Goal: Information Seeking & Learning: Learn about a topic

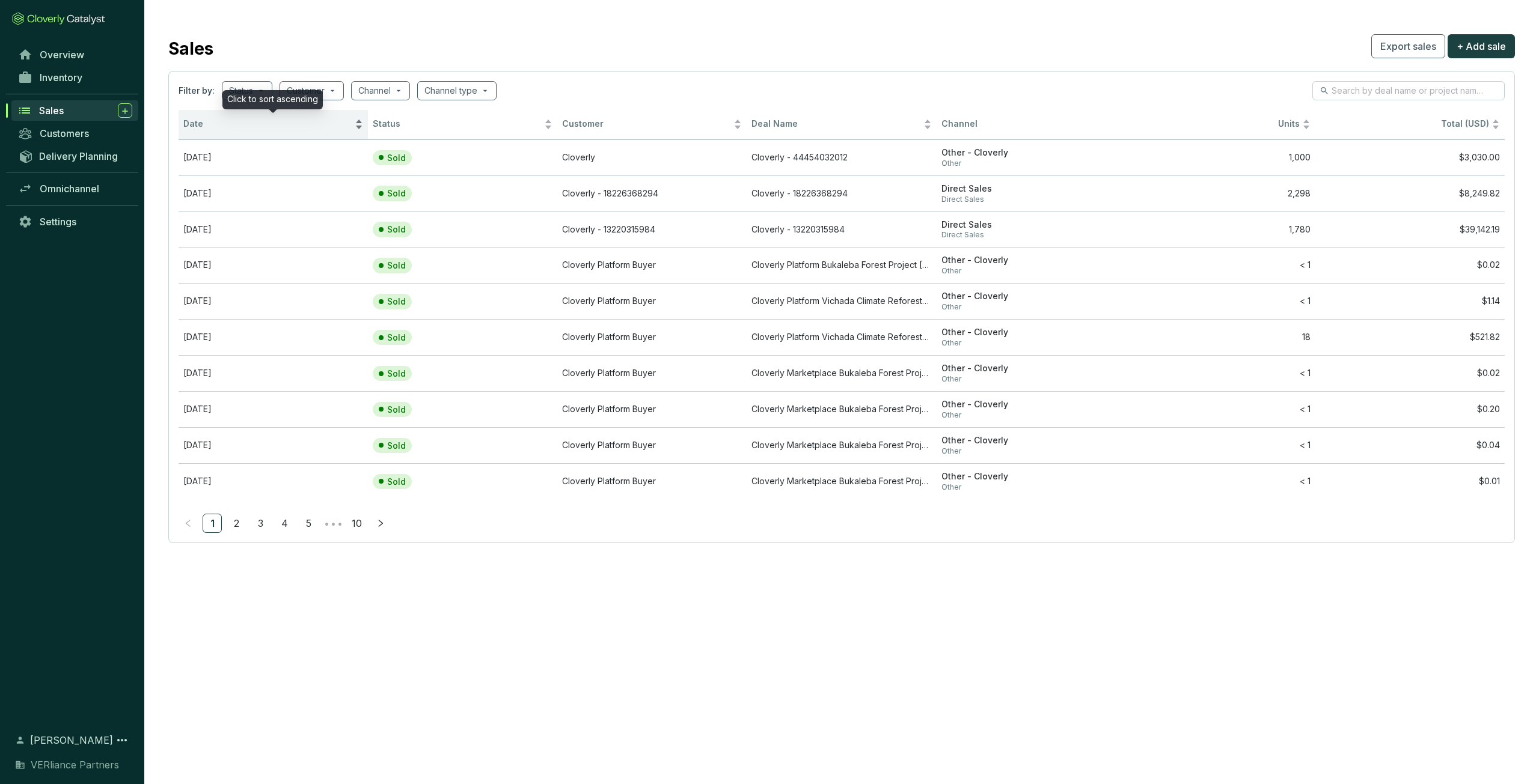
click at [246, 119] on span "Date" at bounding box center [267, 124] width 169 height 11
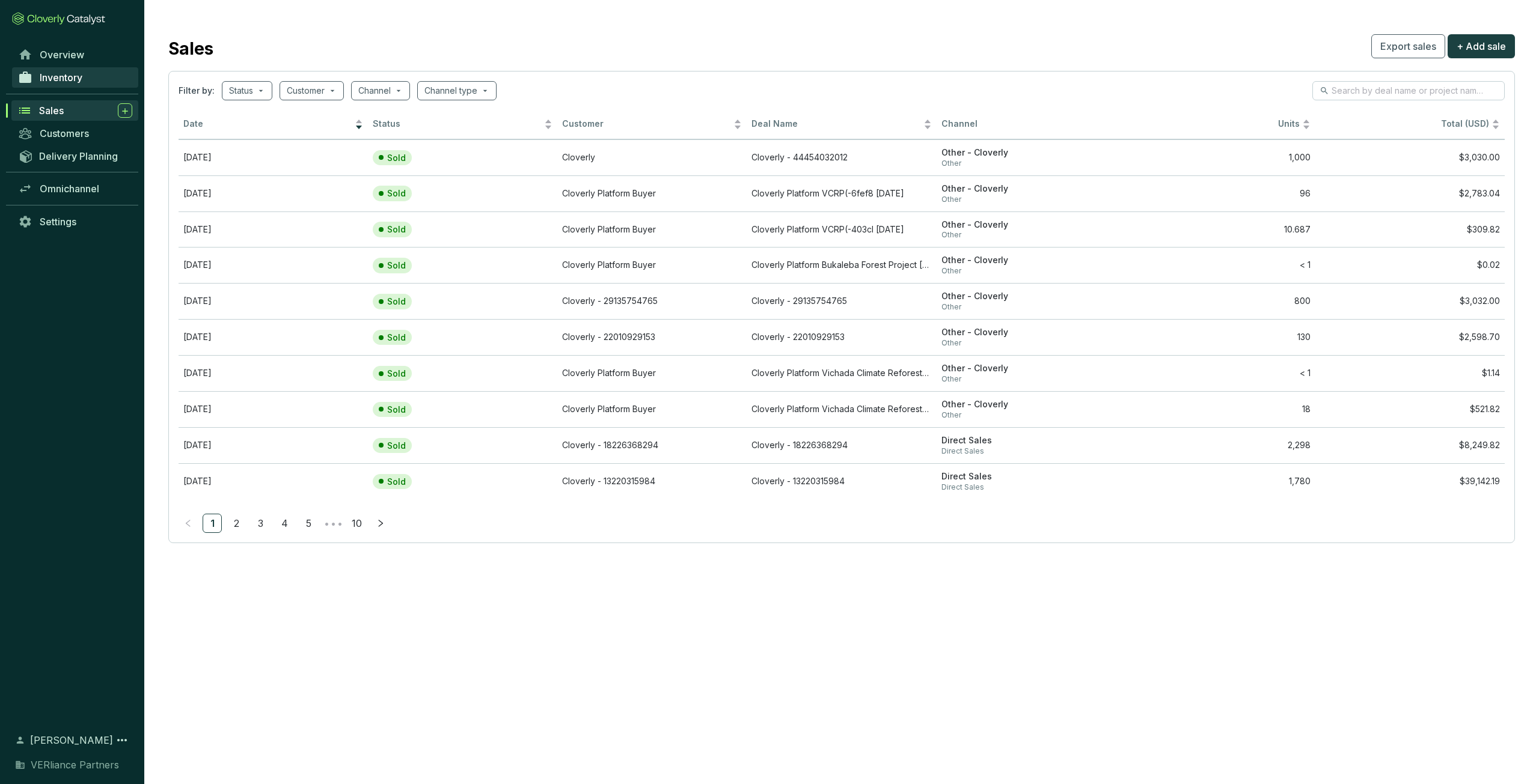
click at [68, 81] on span "Inventory" at bounding box center [60, 77] width 43 height 12
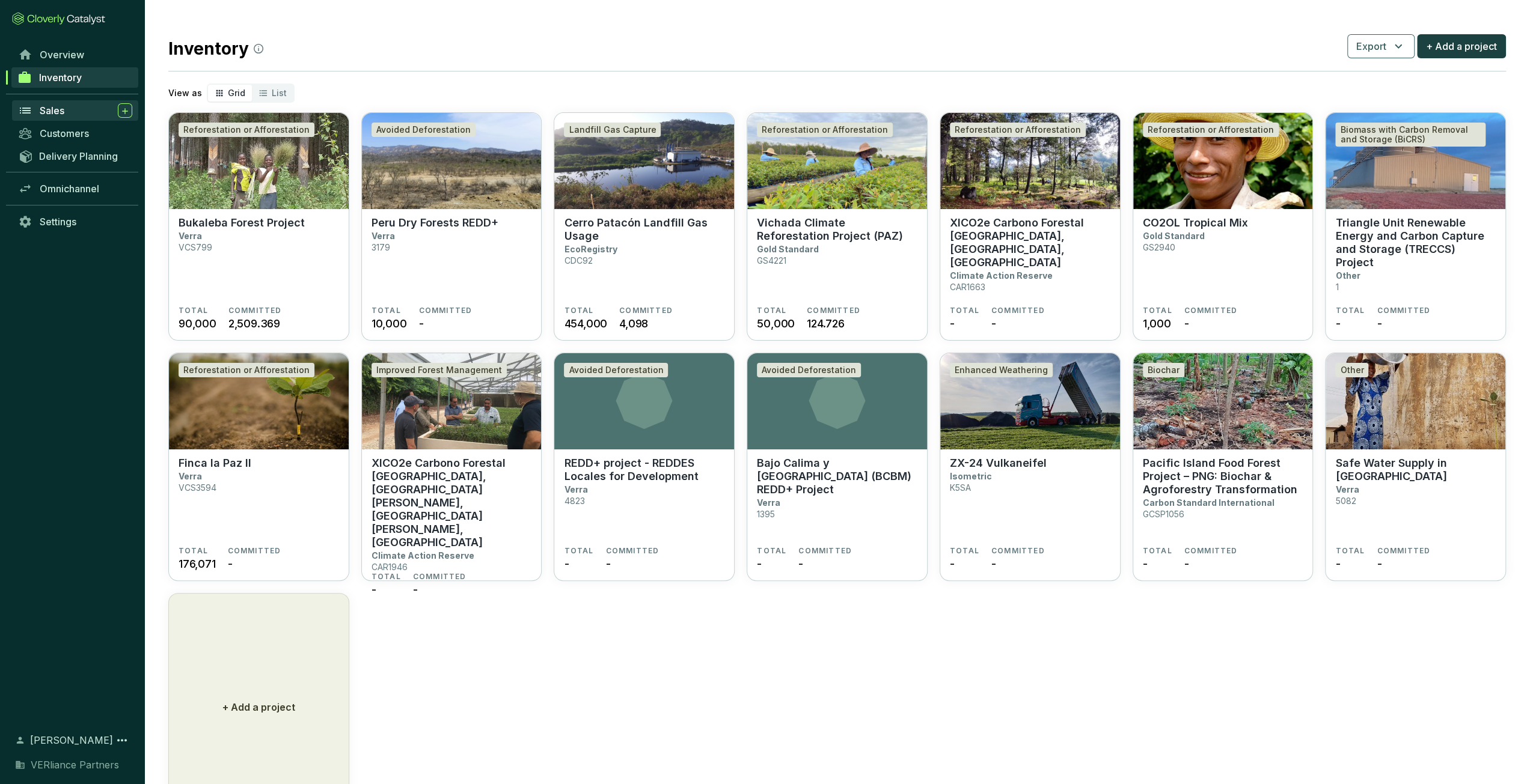
click at [72, 108] on div "Sales" at bounding box center [85, 111] width 92 height 15
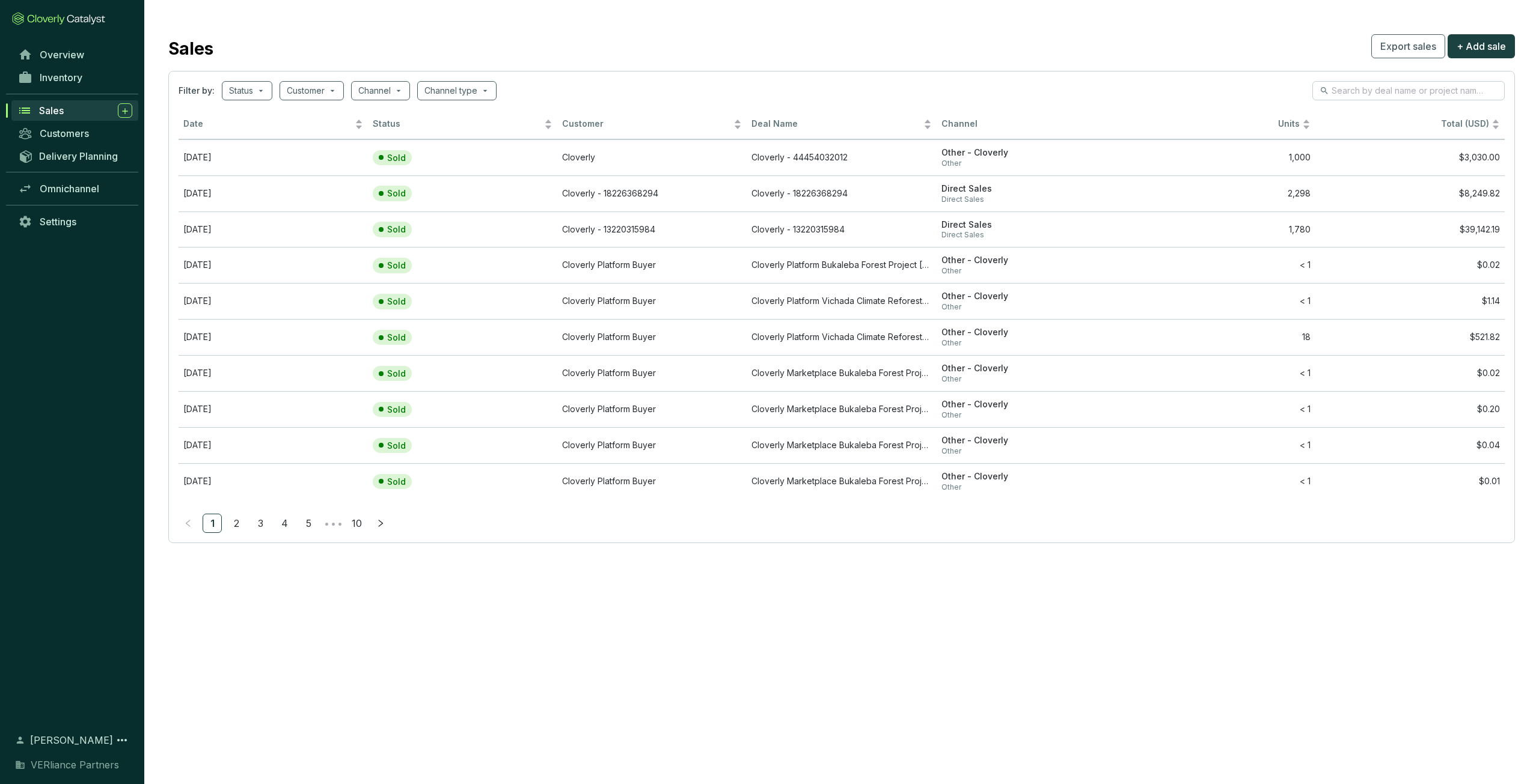
click at [76, 112] on div "Sales" at bounding box center [86, 111] width 93 height 15
click at [243, 148] on td "Sep 24 2025" at bounding box center [273, 156] width 189 height 36
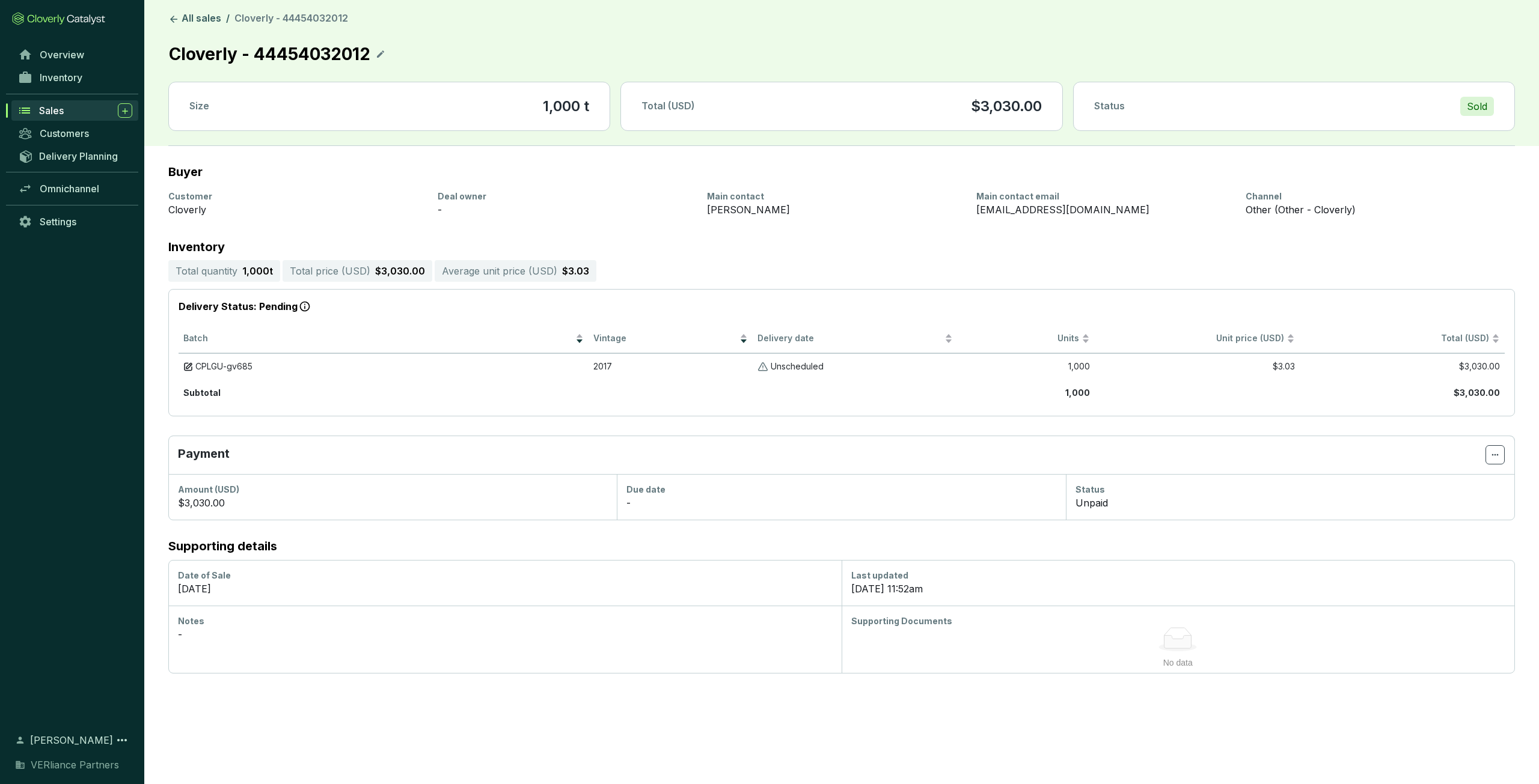
click at [73, 108] on div "Sales" at bounding box center [86, 111] width 93 height 15
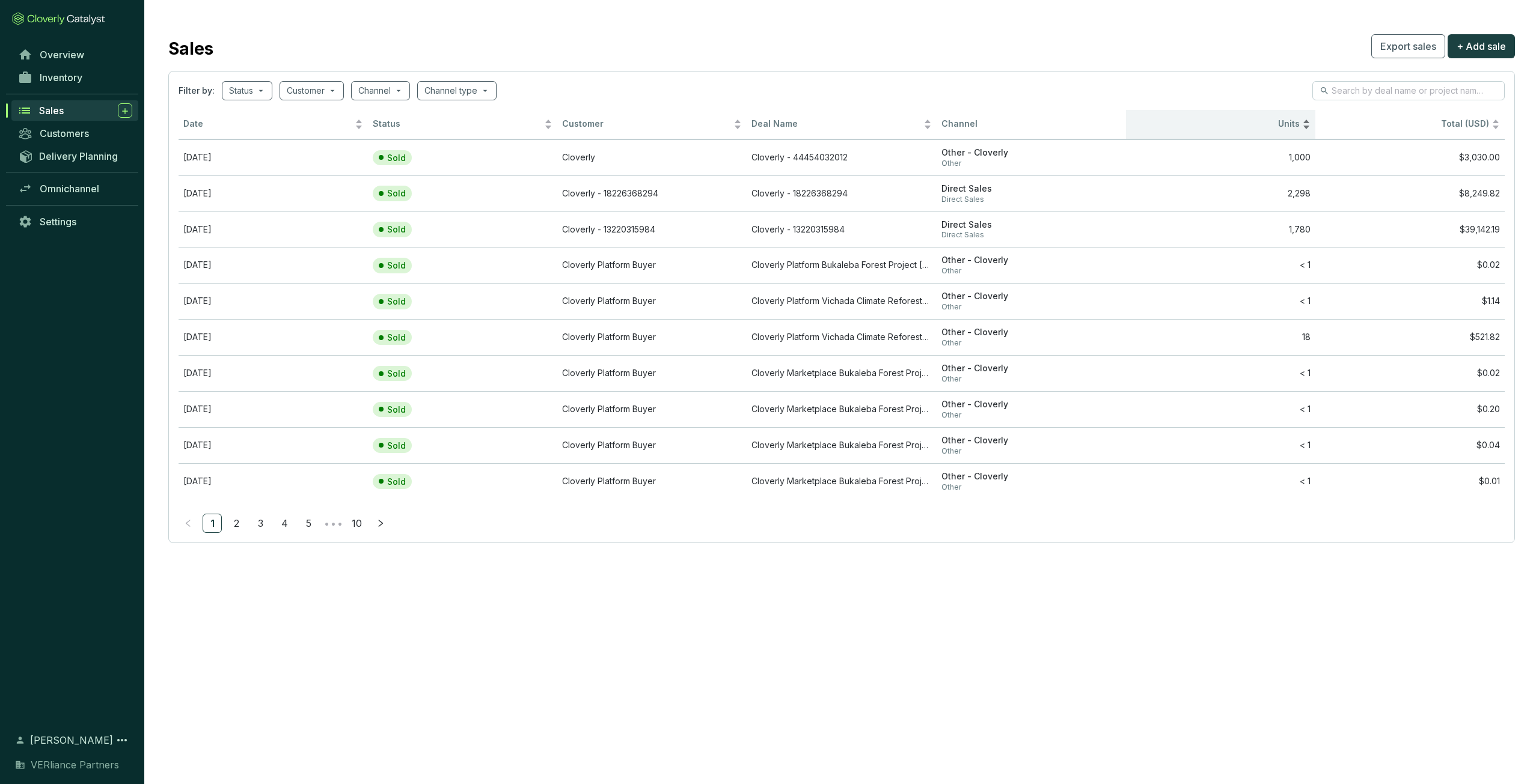
click at [1246, 132] on div "Units" at bounding box center [1221, 124] width 179 height 15
click at [1243, 131] on div "Units" at bounding box center [1221, 124] width 179 height 15
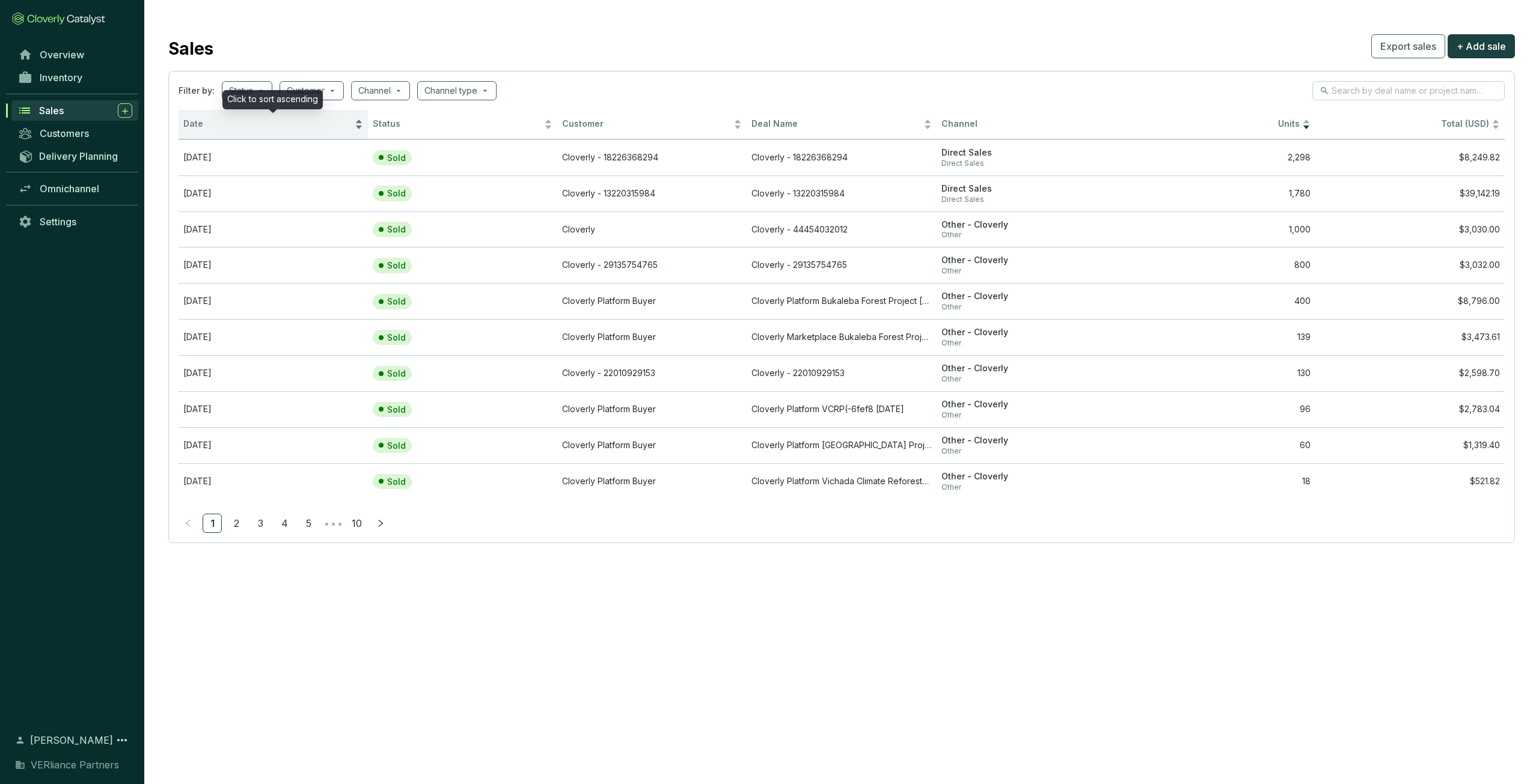
click at [242, 117] on div "Date" at bounding box center [273, 124] width 179 height 15
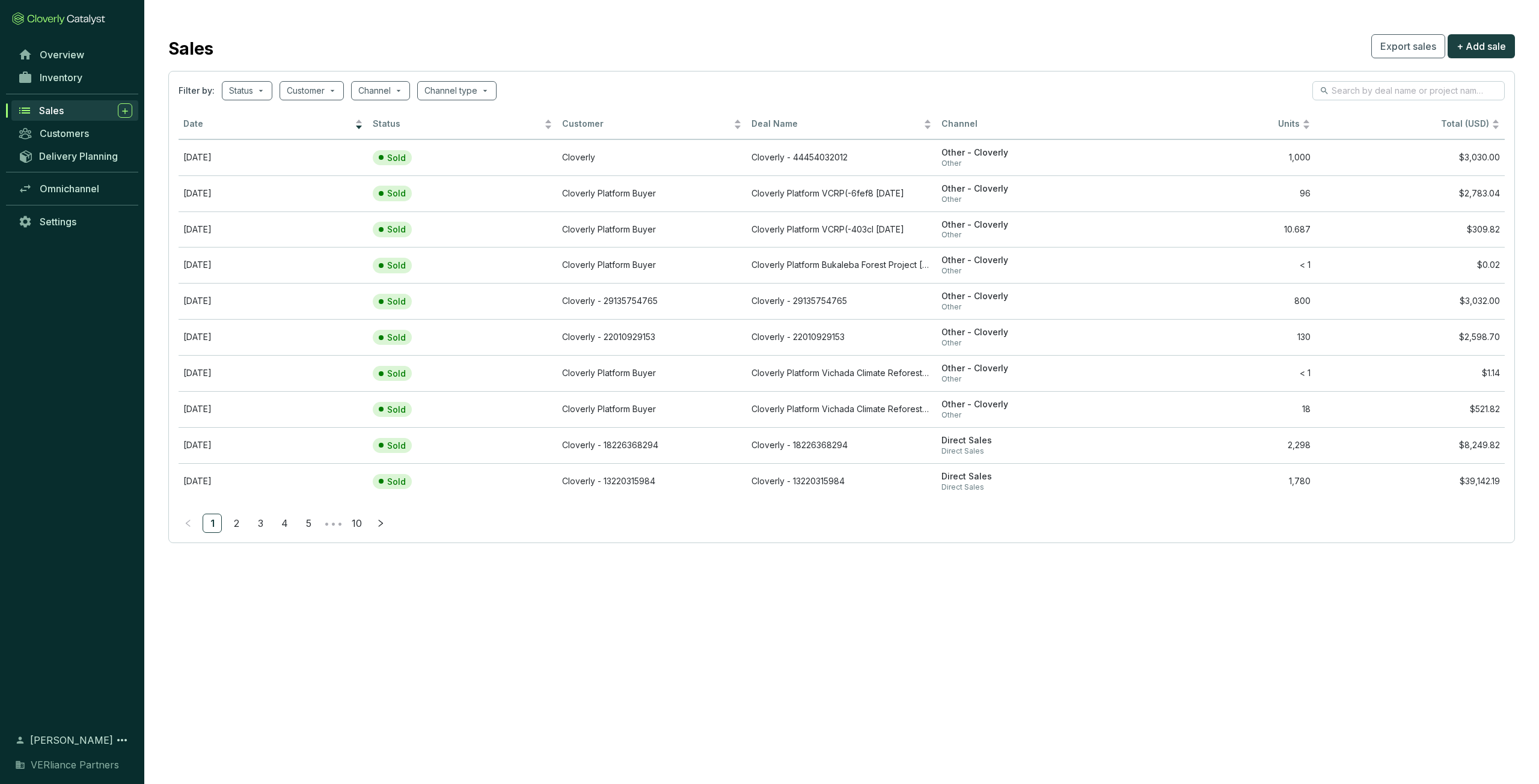
click at [70, 105] on div "Sales" at bounding box center [86, 111] width 93 height 15
click at [69, 132] on span "Customers" at bounding box center [64, 133] width 49 height 12
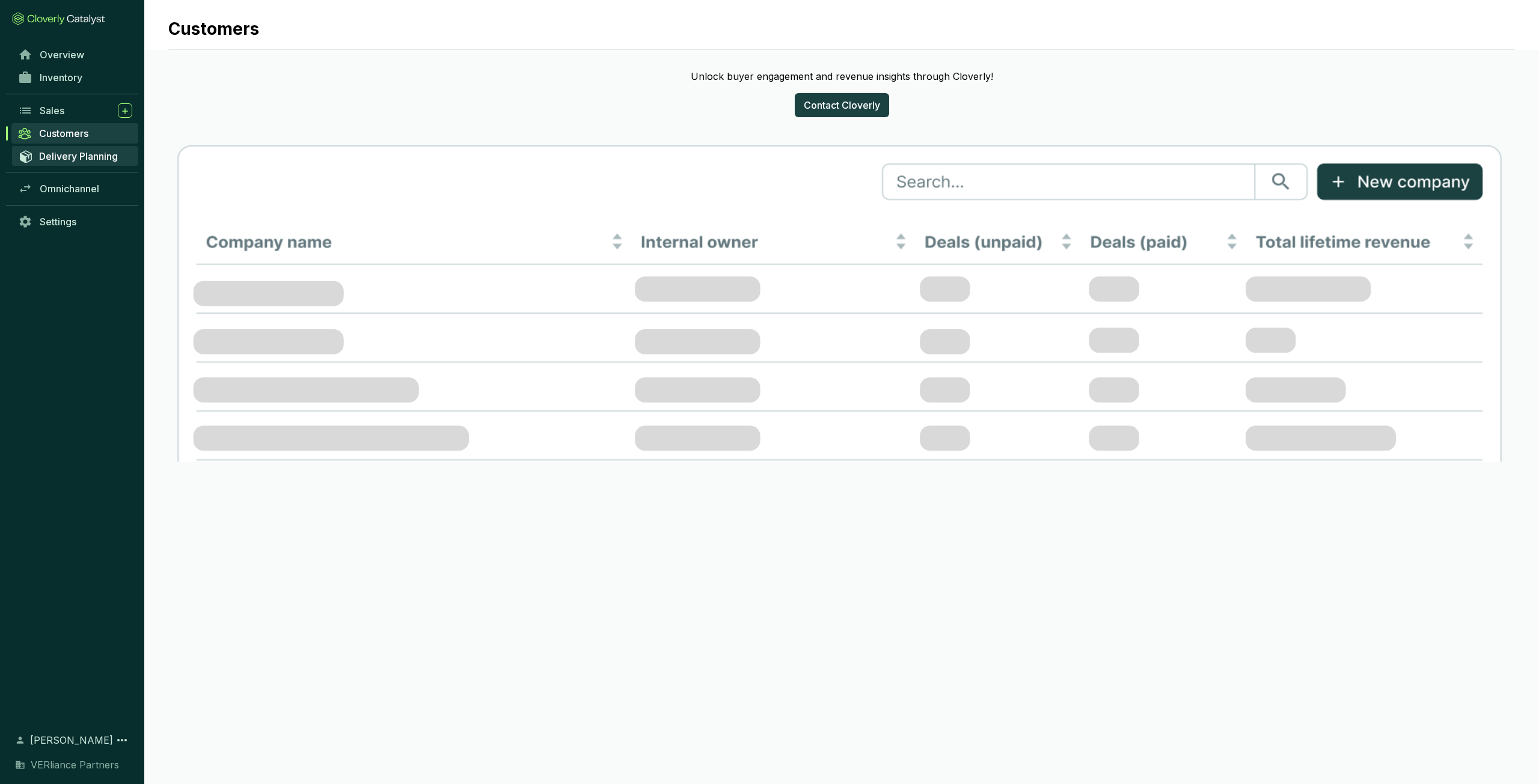
click at [81, 151] on span "Delivery Planning" at bounding box center [79, 156] width 79 height 12
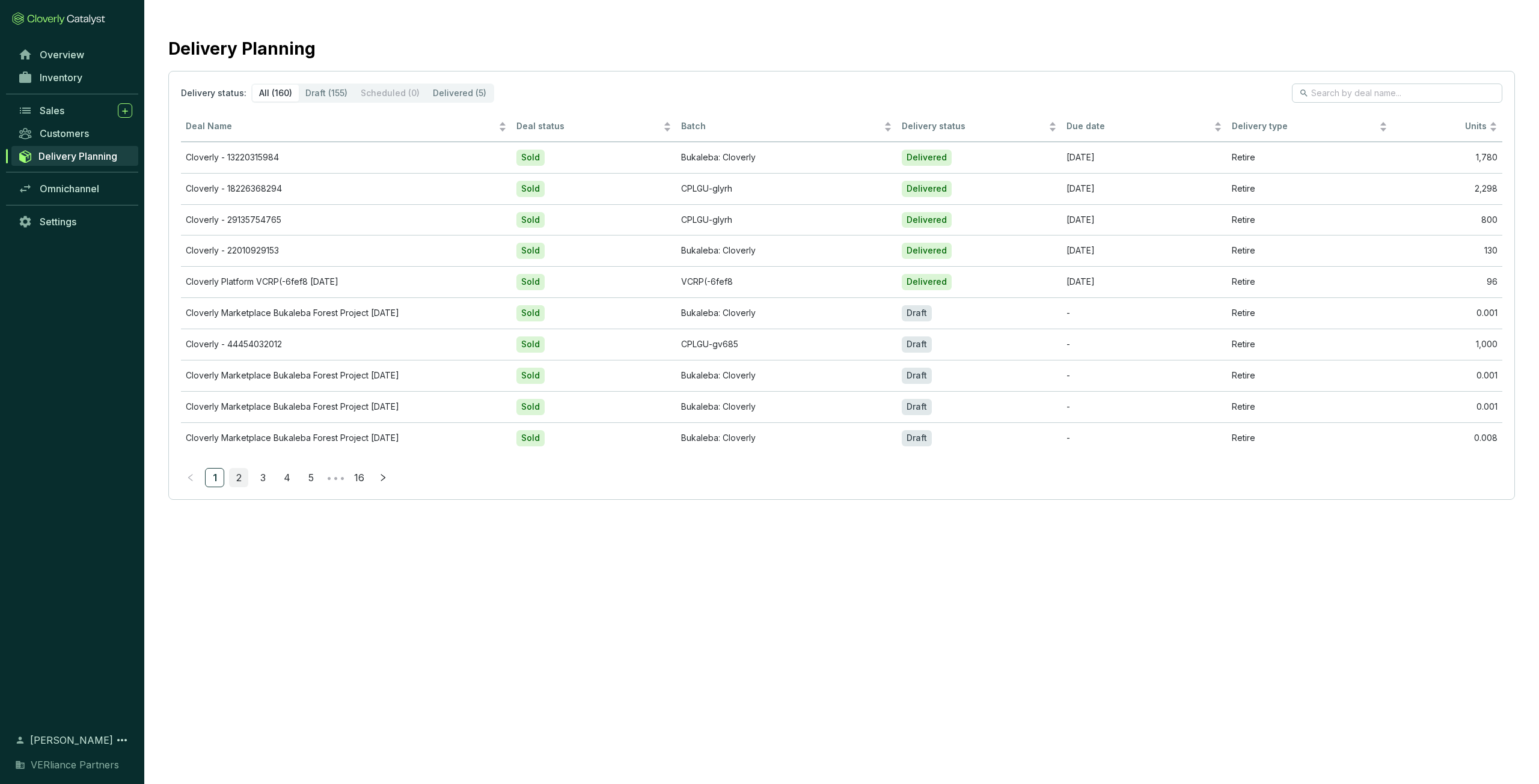
click at [240, 478] on link "2" at bounding box center [239, 478] width 18 height 18
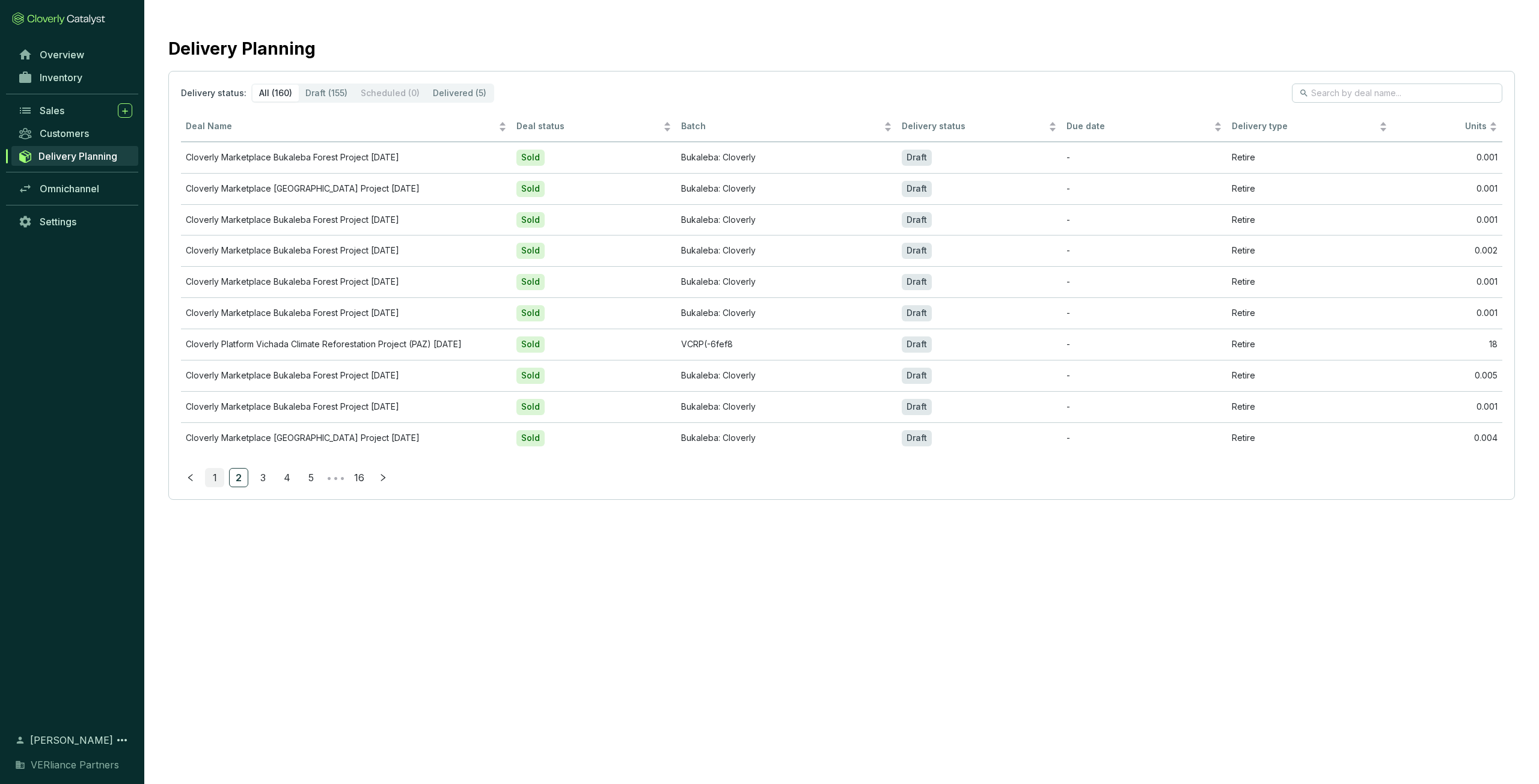
click at [220, 473] on link "1" at bounding box center [215, 478] width 18 height 18
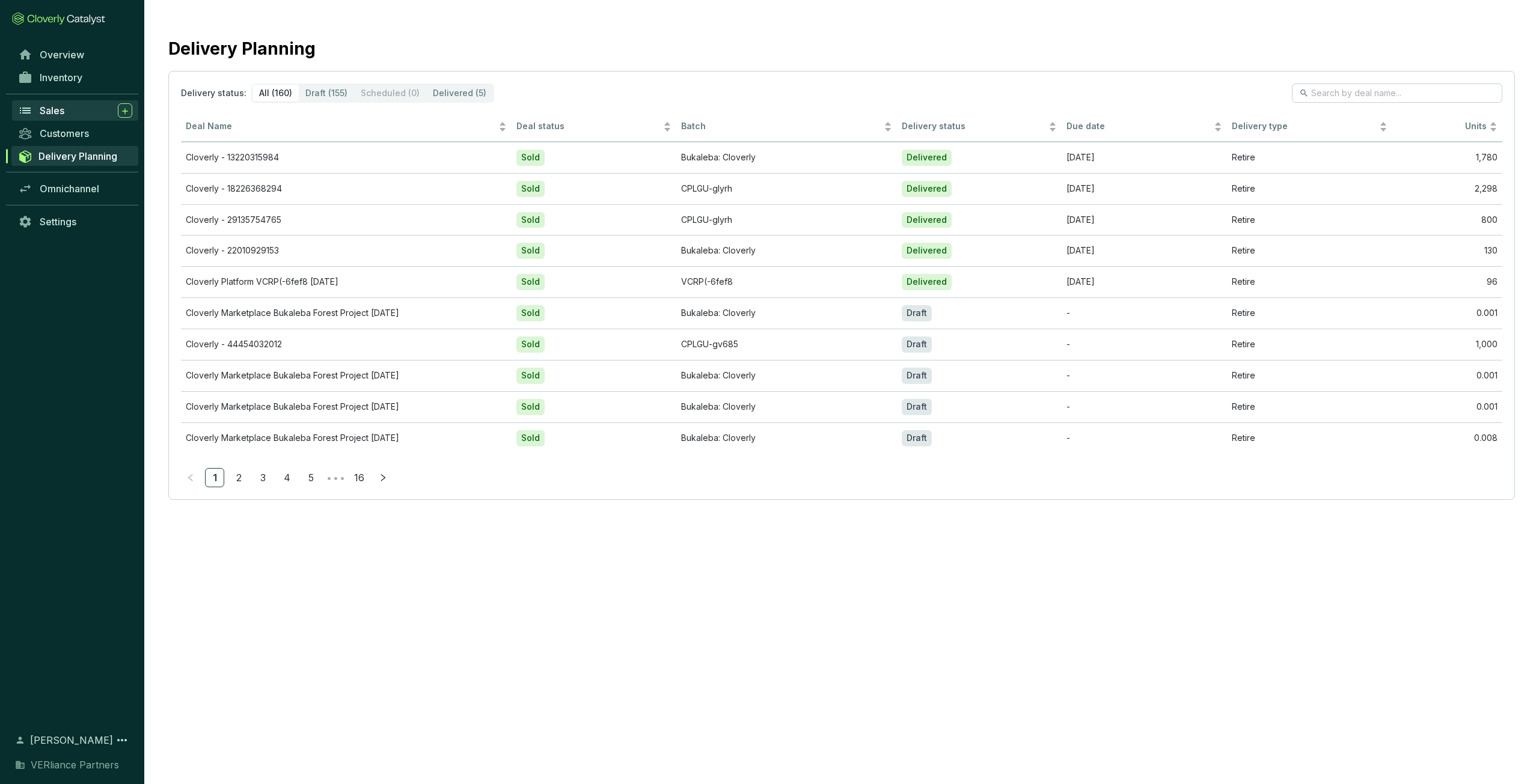
click at [71, 108] on div "Sales" at bounding box center [85, 111] width 92 height 15
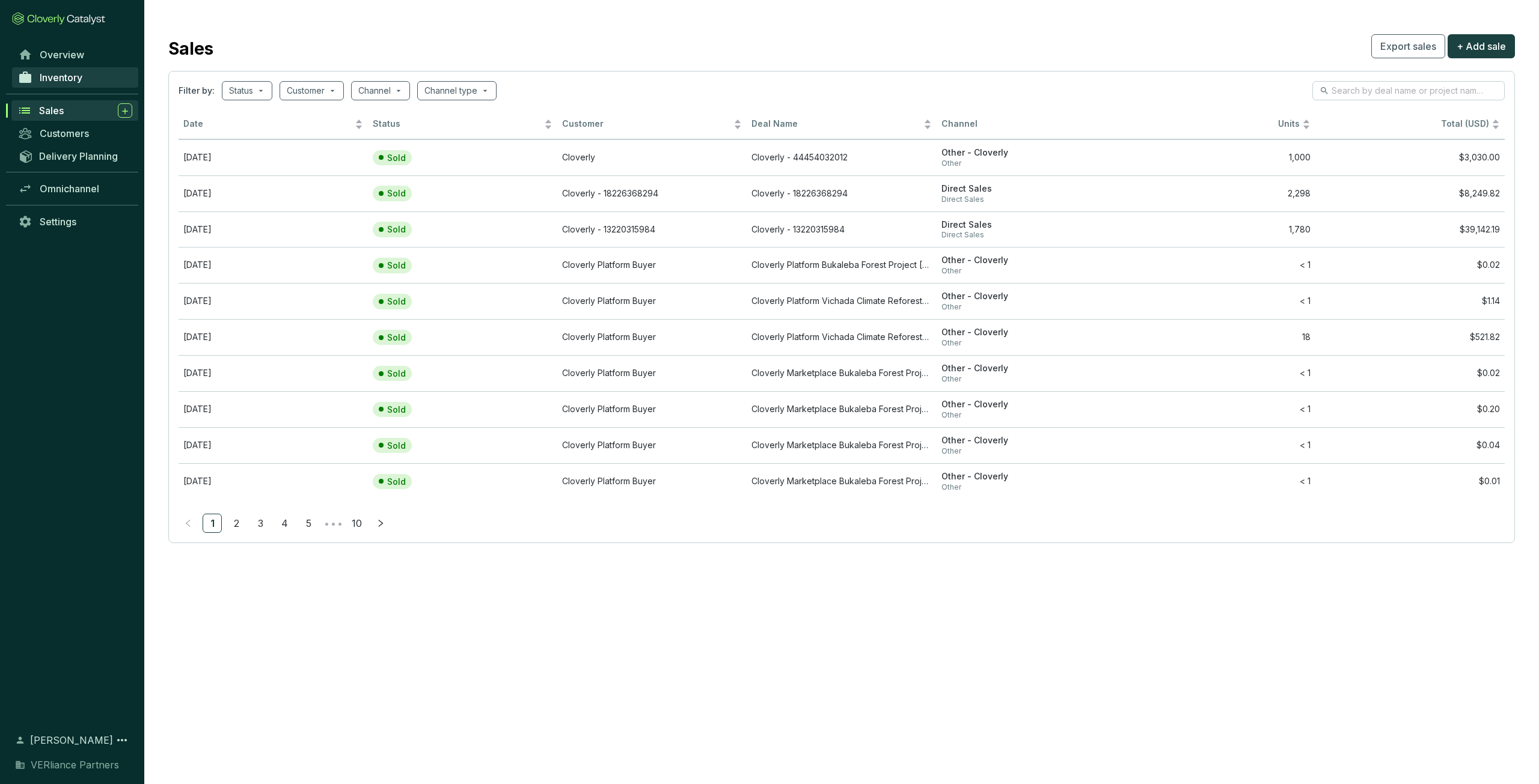
click at [69, 80] on span "Inventory" at bounding box center [60, 77] width 43 height 12
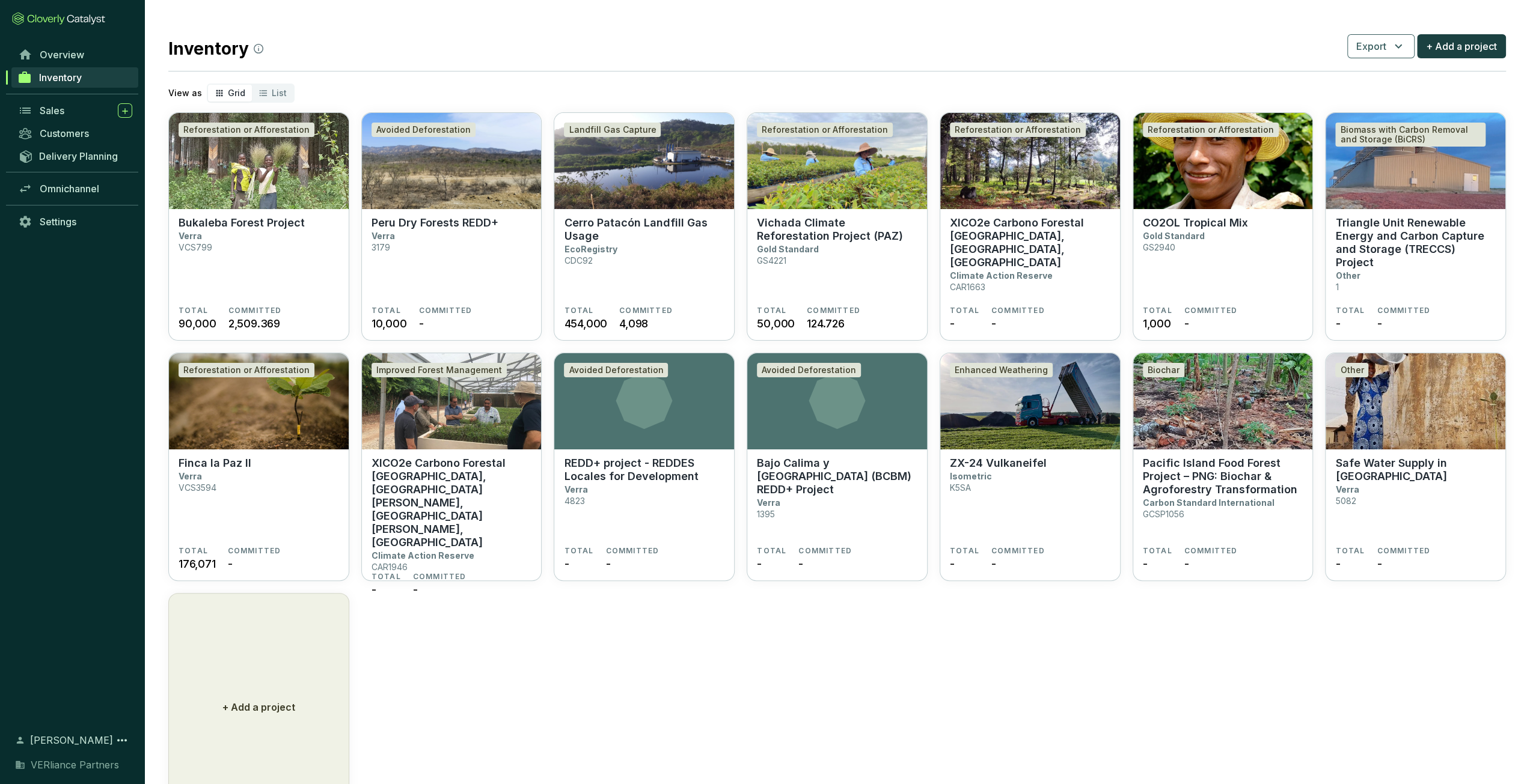
click at [68, 79] on span "Inventory" at bounding box center [60, 77] width 43 height 12
click at [61, 79] on span "Inventory" at bounding box center [60, 77] width 43 height 12
click at [61, 82] on span "Inventory" at bounding box center [60, 77] width 43 height 12
click at [261, 467] on section "Finca la Paz II Verra VCS3594" at bounding box center [258, 501] width 160 height 90
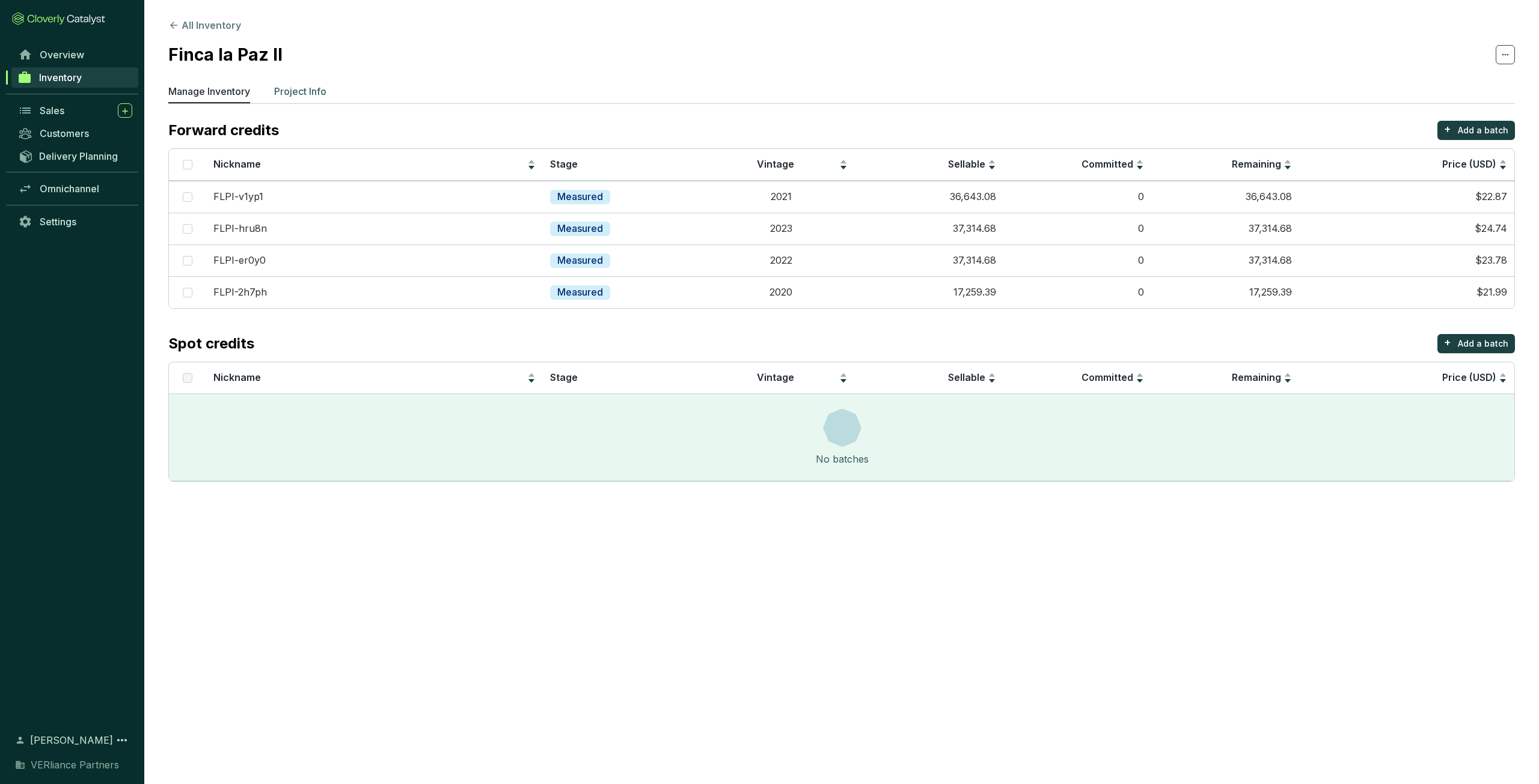
click at [301, 93] on p "Project Info" at bounding box center [300, 91] width 52 height 15
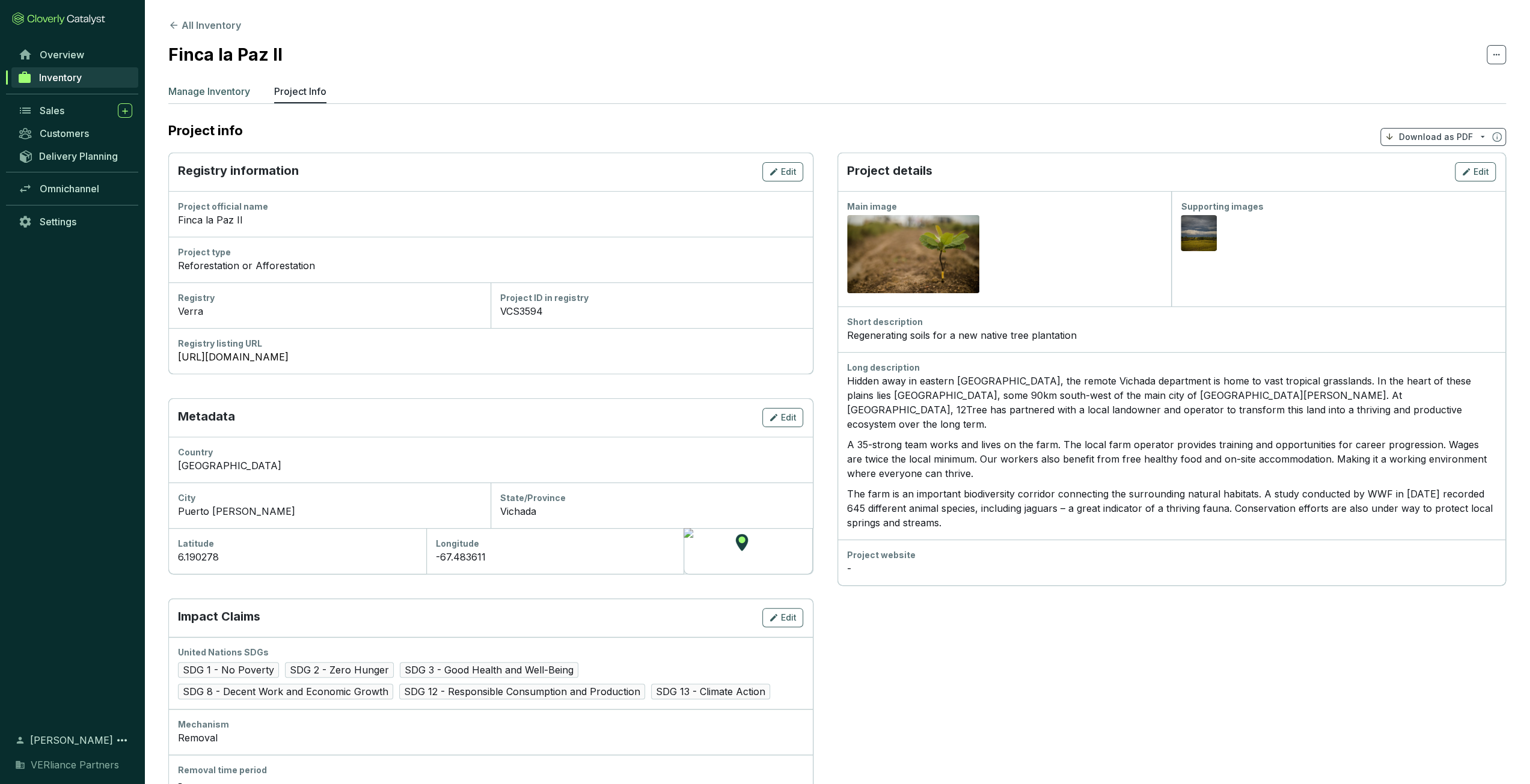
click at [206, 93] on p "Manage Inventory" at bounding box center [209, 91] width 81 height 15
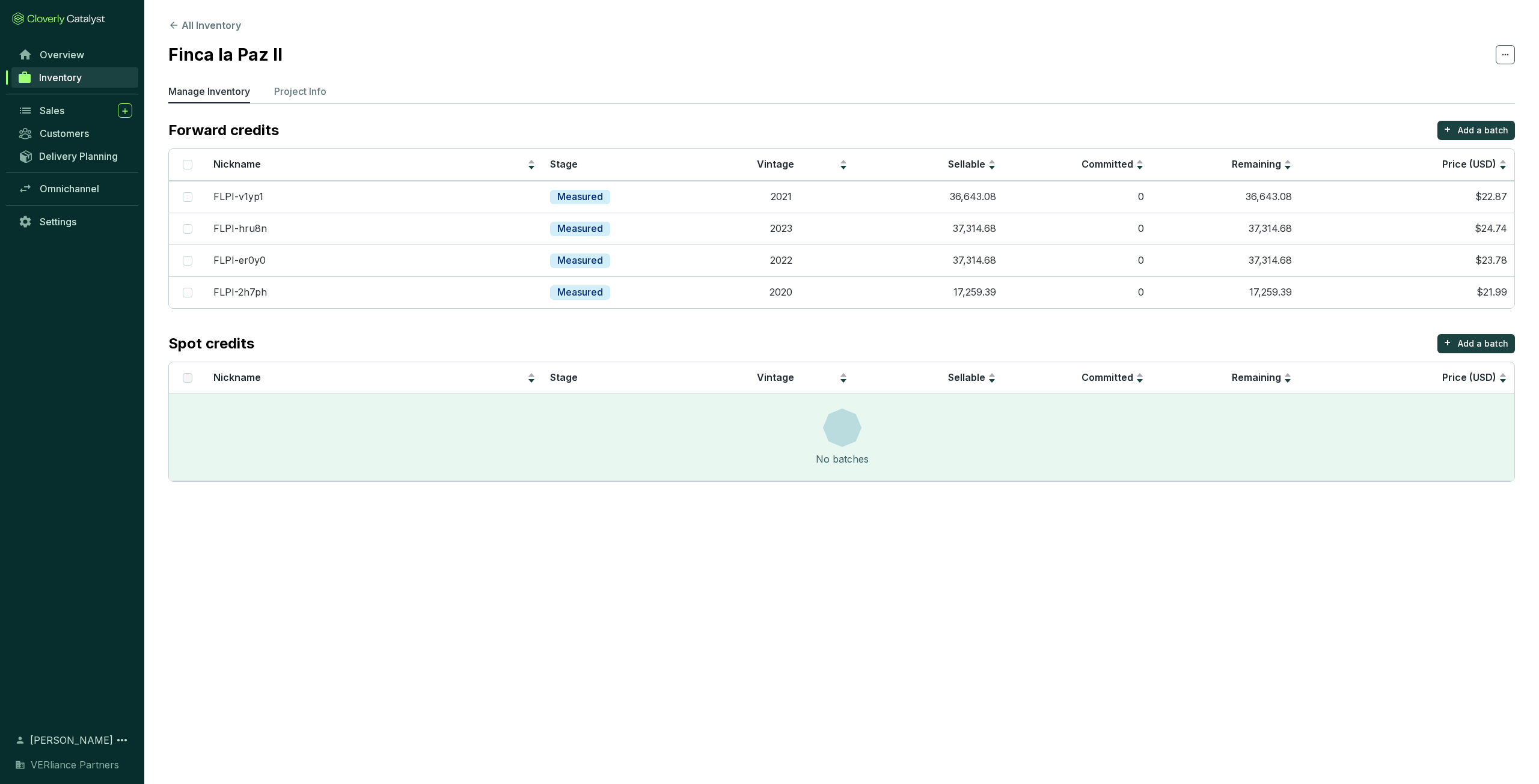
click at [80, 78] on span "Inventory" at bounding box center [60, 77] width 43 height 12
